Goal: Information Seeking & Learning: Find specific page/section

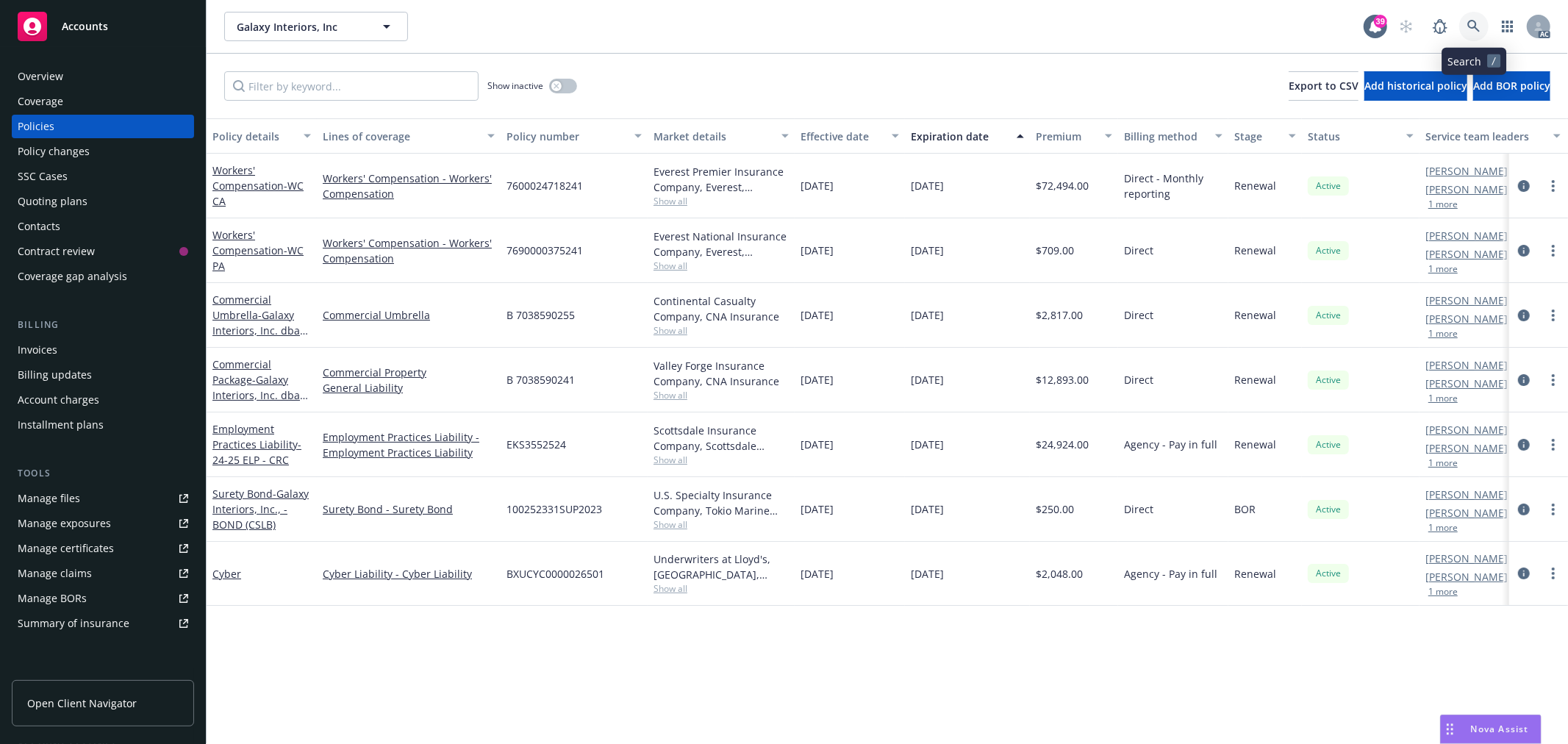
click at [1465, 25] on link at bounding box center [1474, 27] width 30 height 30
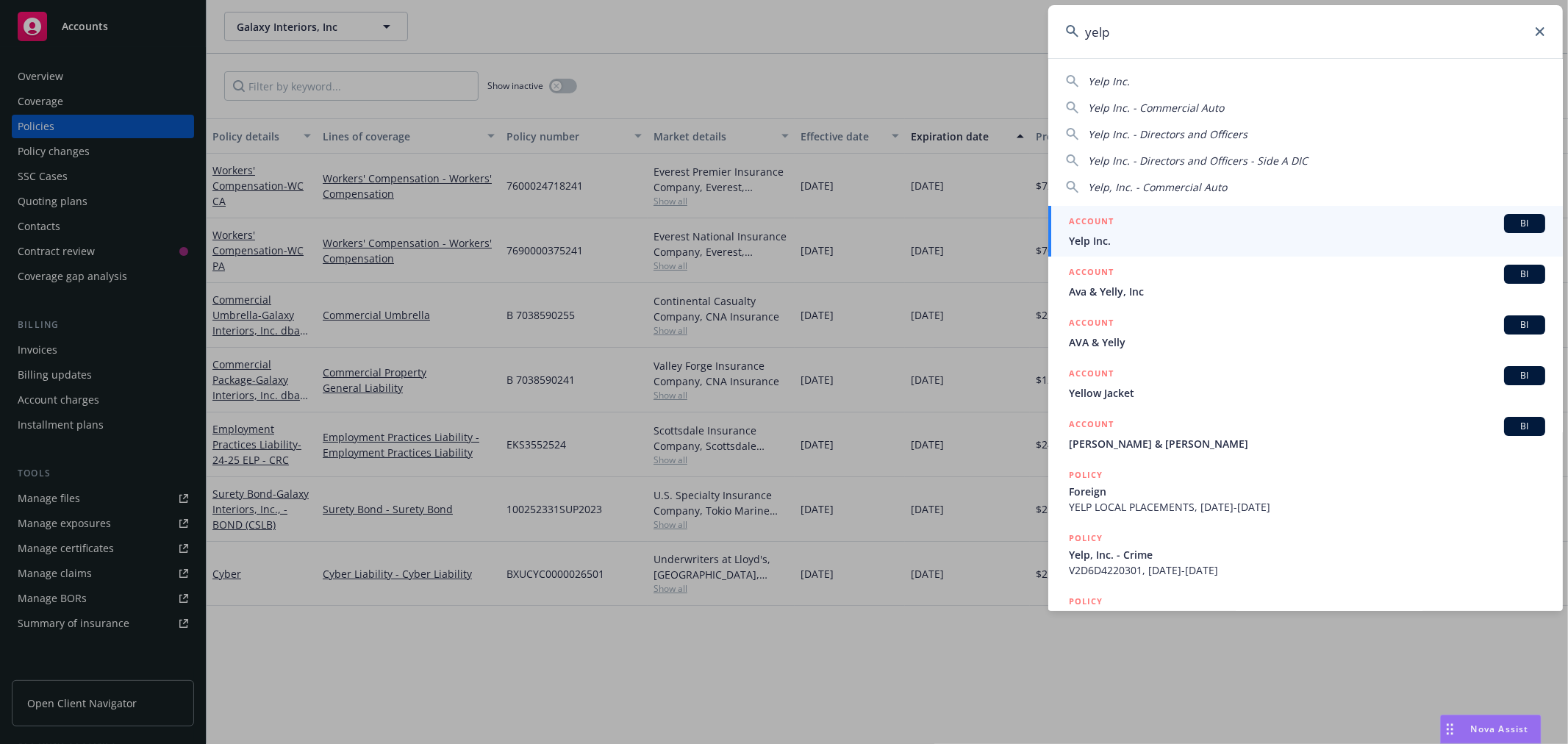
type input "yelp"
click at [1407, 229] on div "ACCOUNT BI" at bounding box center [1307, 223] width 476 height 19
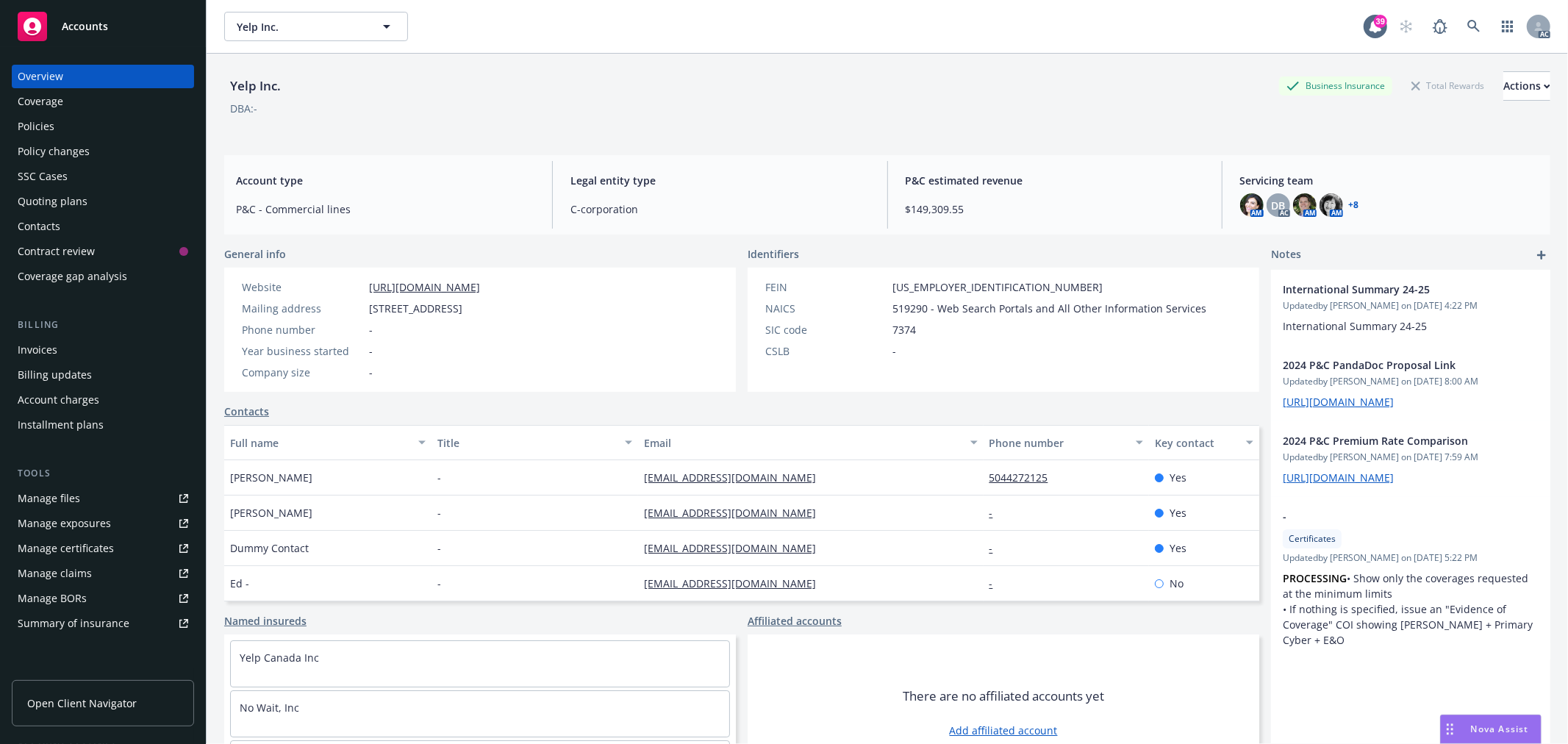
click at [38, 129] on div "Policies" at bounding box center [36, 126] width 36 height 24
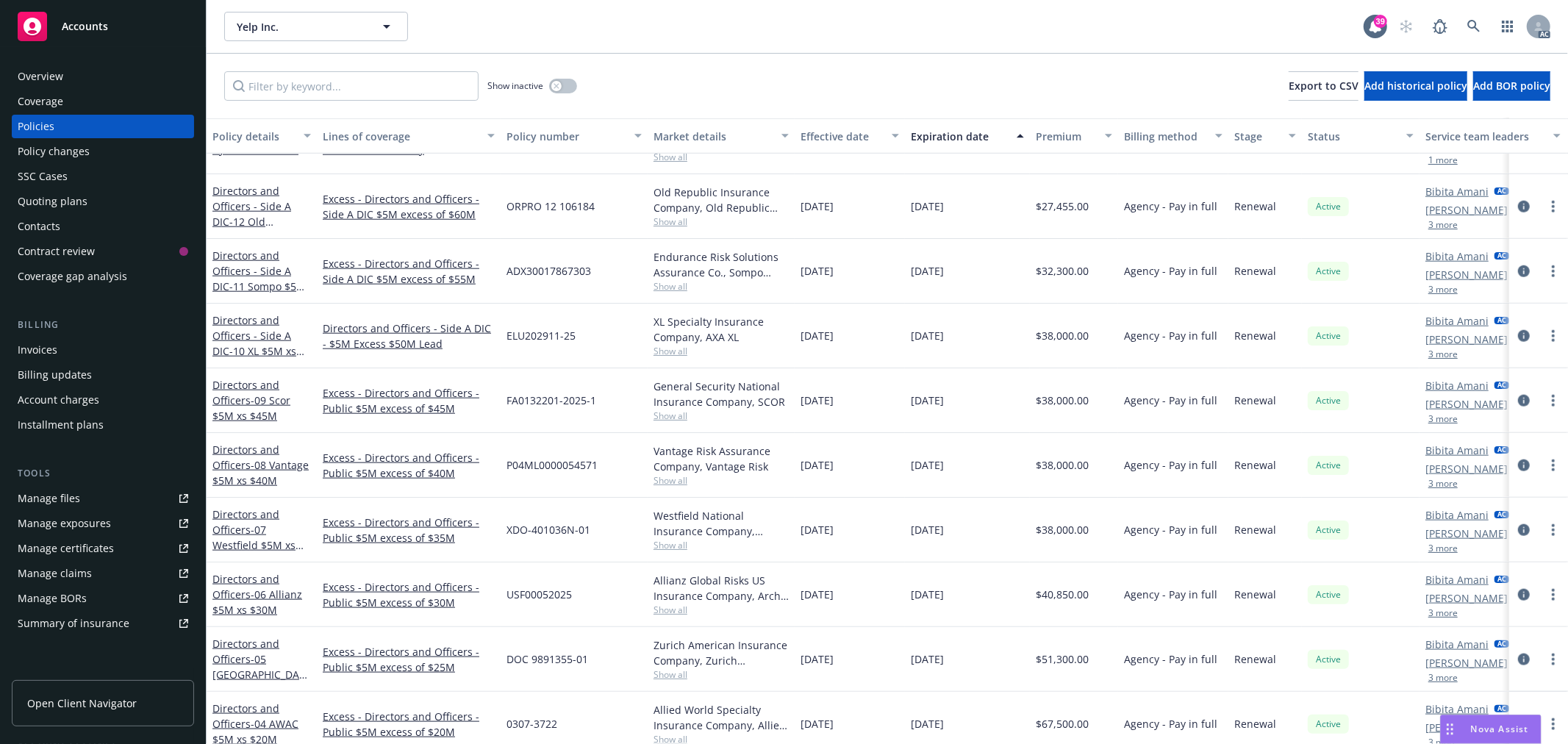
scroll to position [1048, 0]
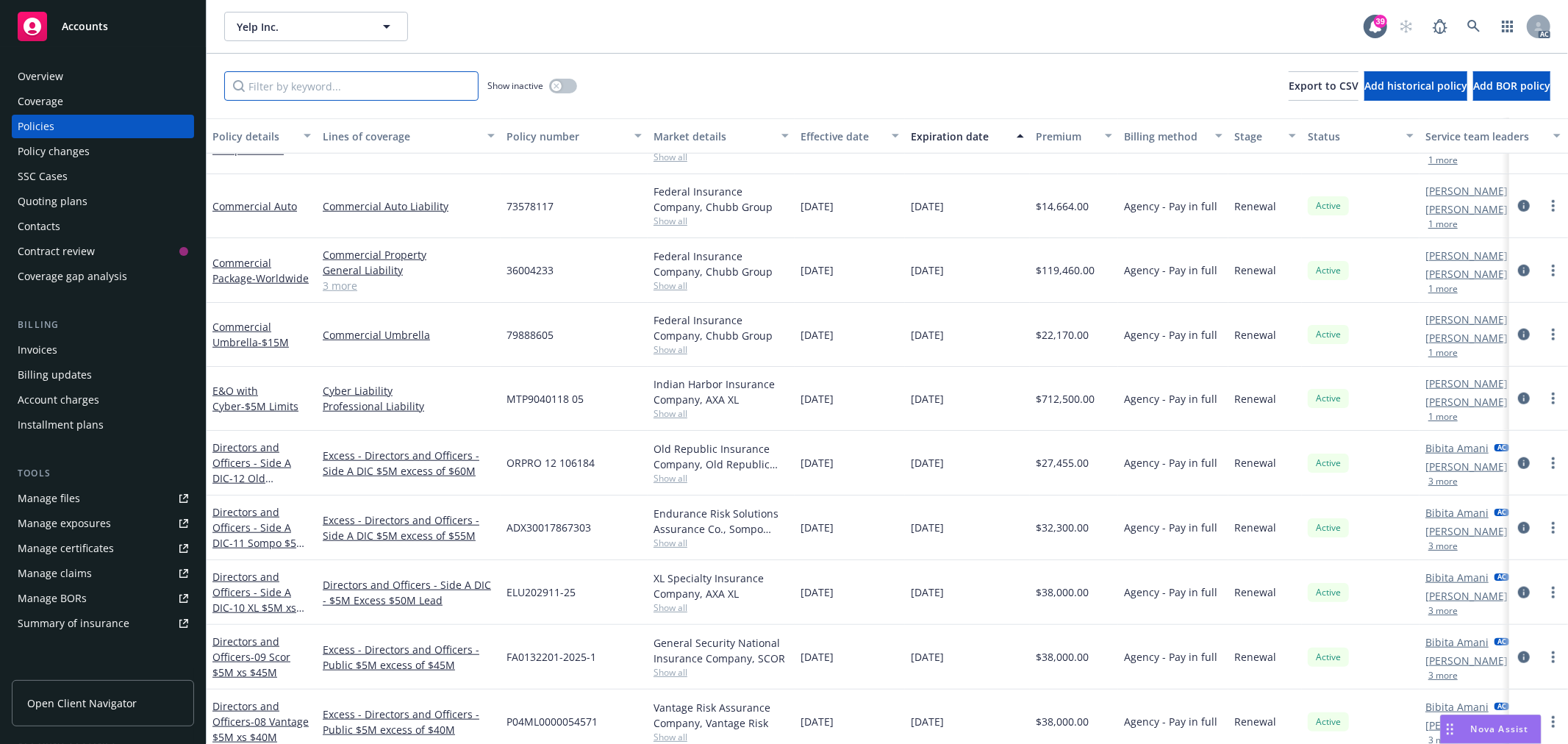
click at [397, 90] on input "Filter by keyword..." at bounding box center [351, 86] width 255 height 30
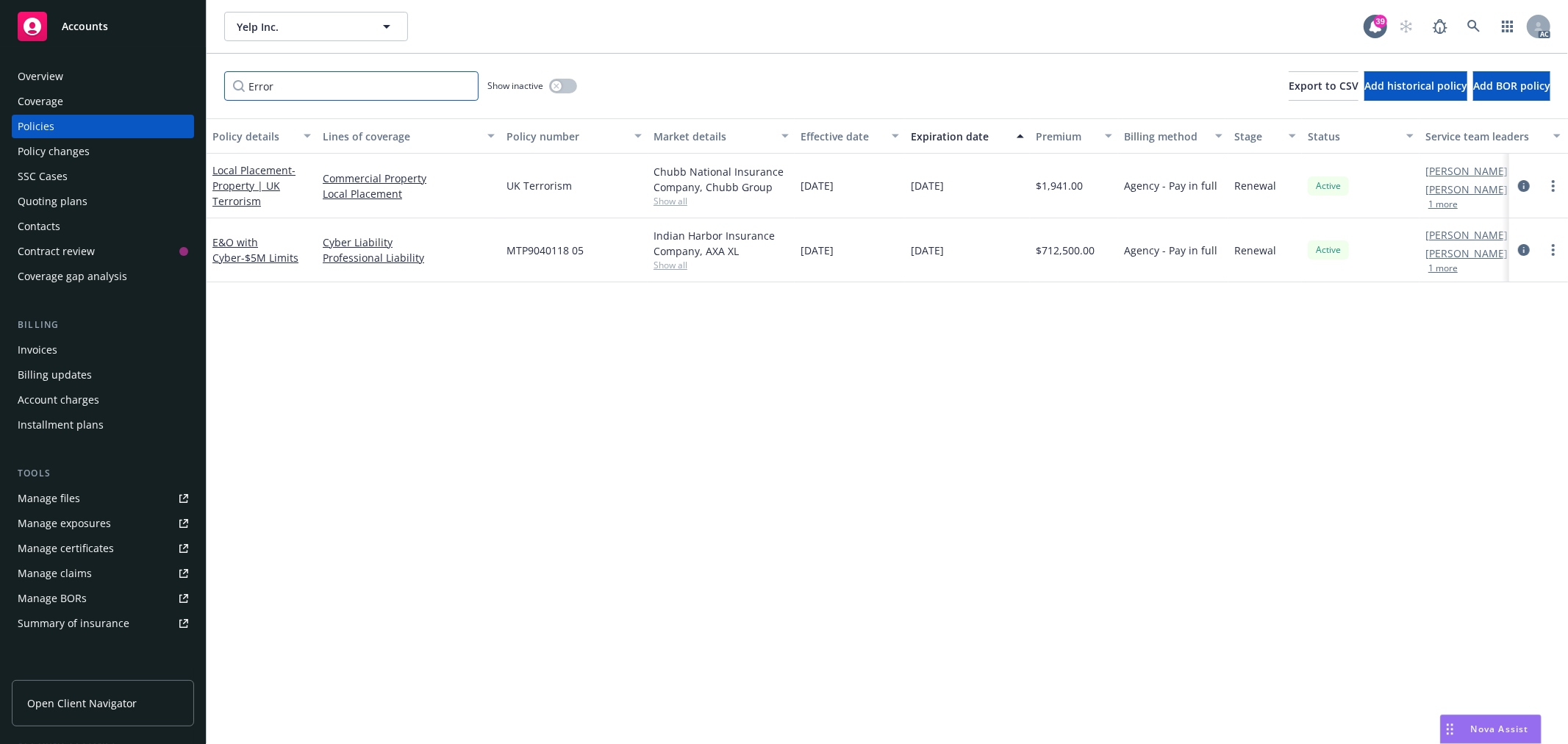
type input "Error"
click at [563, 245] on span "MTP9040118 05" at bounding box center [545, 250] width 77 height 16
copy span "MTP9040118"
click at [269, 243] on link "E&O with Cyber - $5M Limits" at bounding box center [255, 250] width 86 height 30
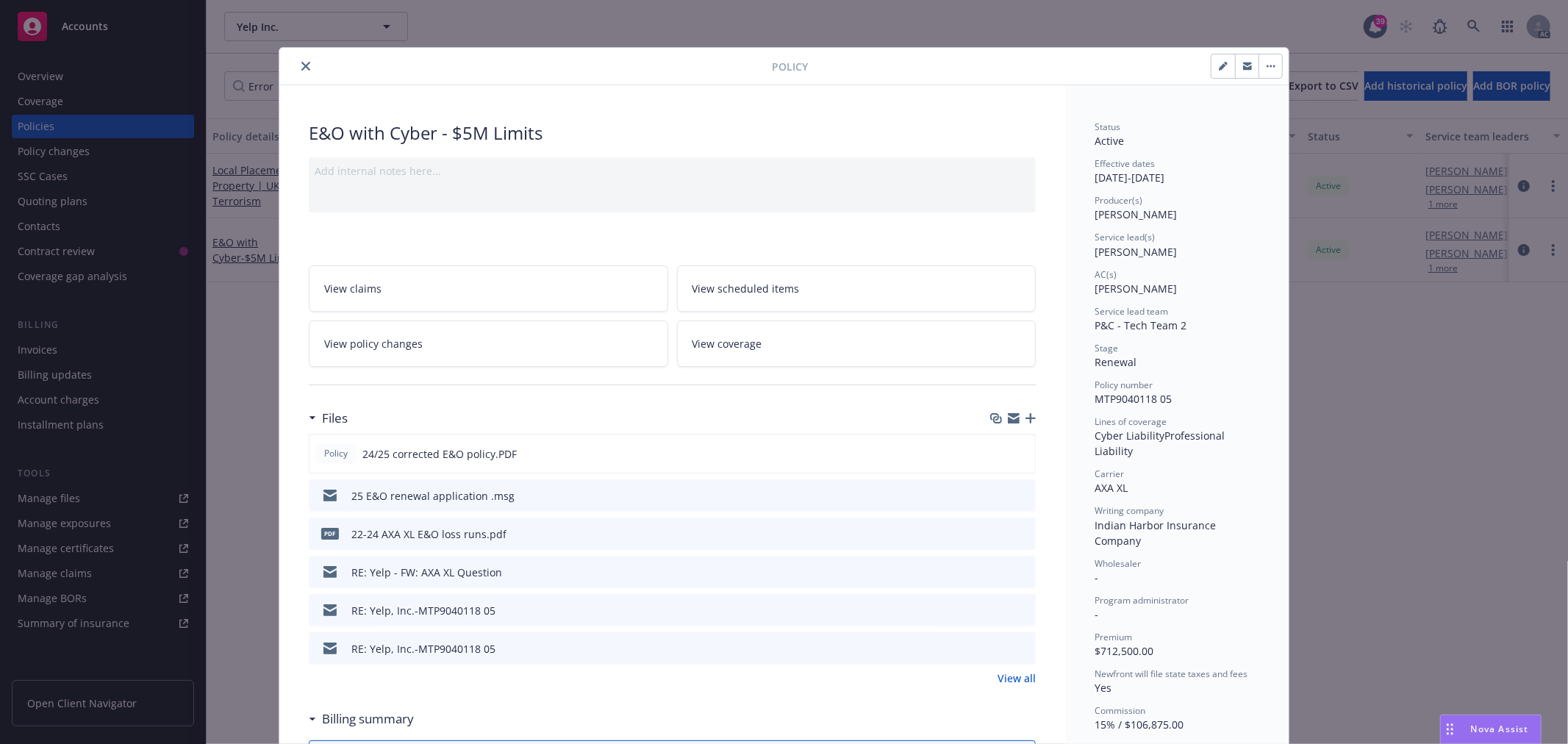
click at [301, 66] on icon "close" at bounding box center [306, 66] width 9 height 9
